Goal: Information Seeking & Learning: Check status

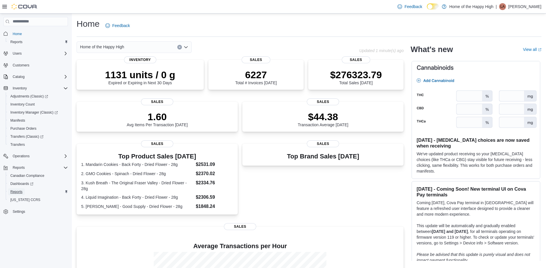
click at [20, 191] on span "Reports" at bounding box center [16, 192] width 12 height 5
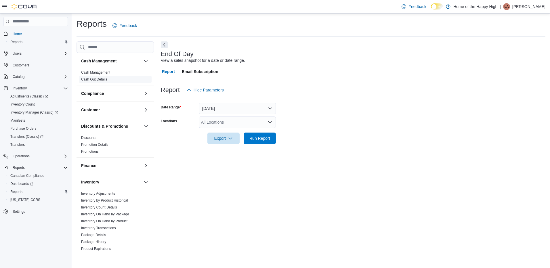
drag, startPoint x: 95, startPoint y: 79, endPoint x: 119, endPoint y: 81, distance: 24.2
click at [95, 79] on link "Cash Out Details" at bounding box center [94, 79] width 26 height 4
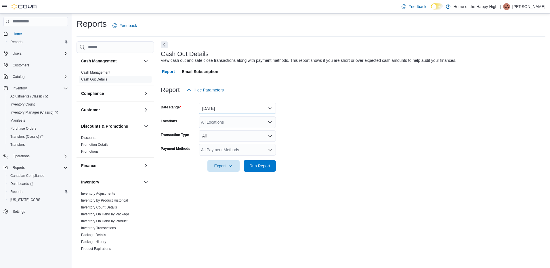
click at [240, 112] on button "[DATE]" at bounding box center [237, 109] width 77 height 12
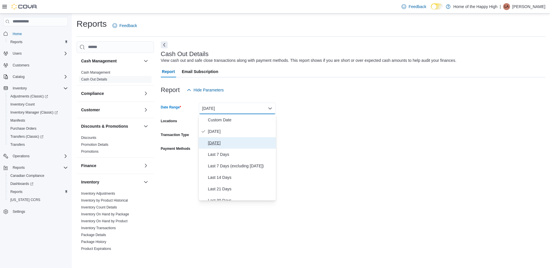
click at [225, 140] on span "[DATE]" at bounding box center [241, 143] width 66 height 7
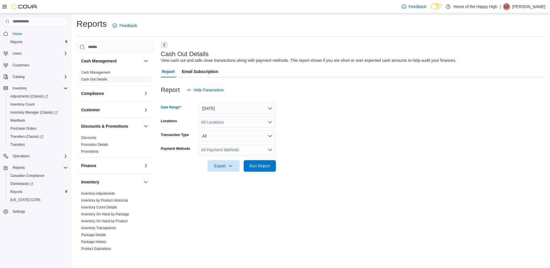
click at [224, 121] on div "All Locations" at bounding box center [237, 123] width 77 height 12
type input "***"
click at [234, 142] on span "Ottawa - York Street - Fire & Flower" at bounding box center [255, 141] width 64 height 6
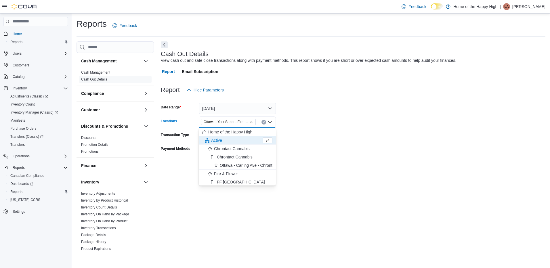
click at [474, 152] on form "Date Range [DATE] Locations [GEOGRAPHIC_DATA] - [GEOGRAPHIC_DATA] - Fire & Flow…" at bounding box center [353, 134] width 385 height 76
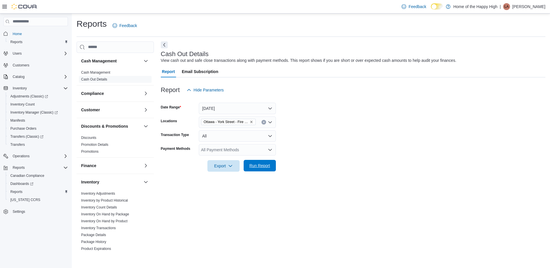
click at [268, 166] on span "Run Report" at bounding box center [259, 166] width 21 height 6
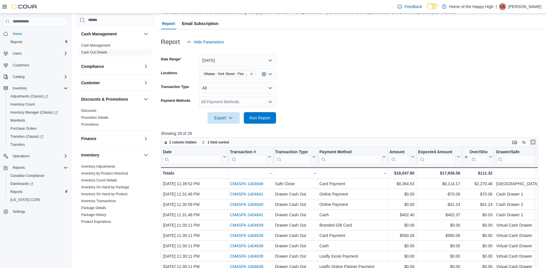
click at [536, 144] on button "Enter fullscreen" at bounding box center [532, 142] width 7 height 7
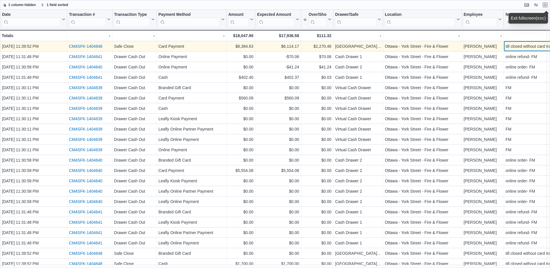
click at [509, 45] on div "till closed without card transactions of 2270.46 so safe cashout shows the card…" at bounding box center [561, 46] width 111 height 7
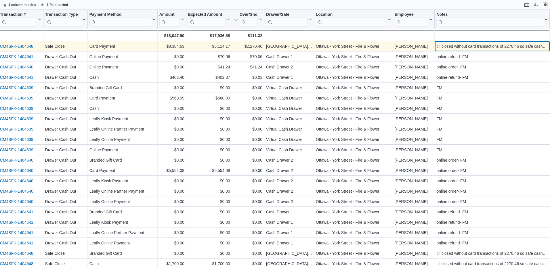
click at [481, 48] on div "till closed without card transactions of 2270.46 so safe cashout shows the card…" at bounding box center [492, 46] width 111 height 7
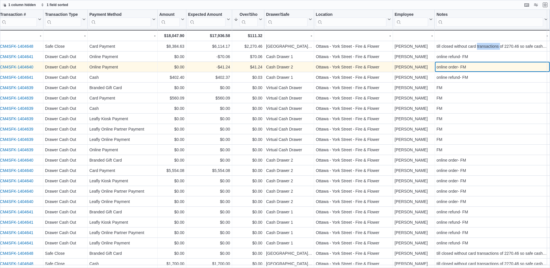
drag, startPoint x: 481, startPoint y: 48, endPoint x: 478, endPoint y: 68, distance: 19.6
click at [478, 68] on div "online order- FM" at bounding box center [492, 67] width 111 height 7
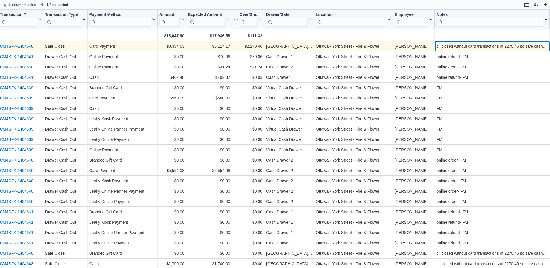
click at [487, 46] on div "till closed without card transactions of 2270.46 so safe cashout shows the card…" at bounding box center [492, 46] width 111 height 7
